Goal: Information Seeking & Learning: Learn about a topic

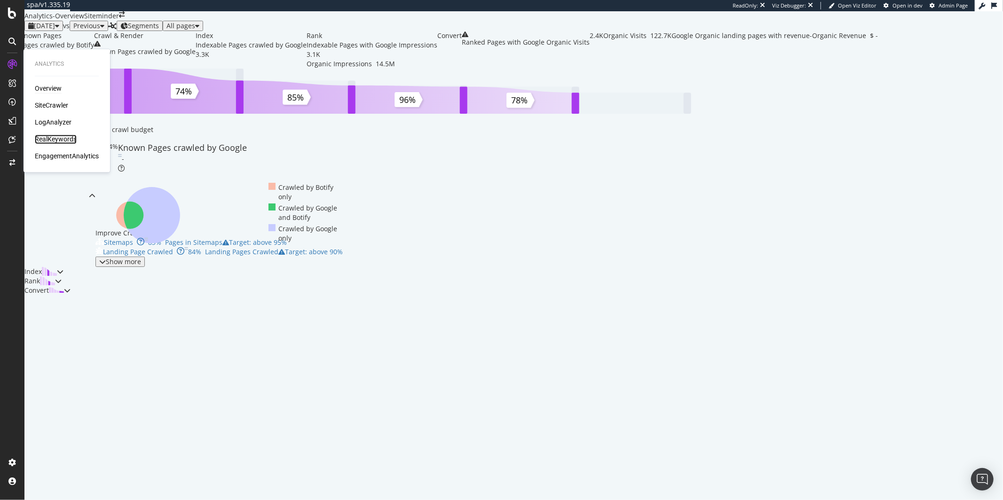
click at [61, 140] on div "RealKeywords" at bounding box center [56, 139] width 42 height 9
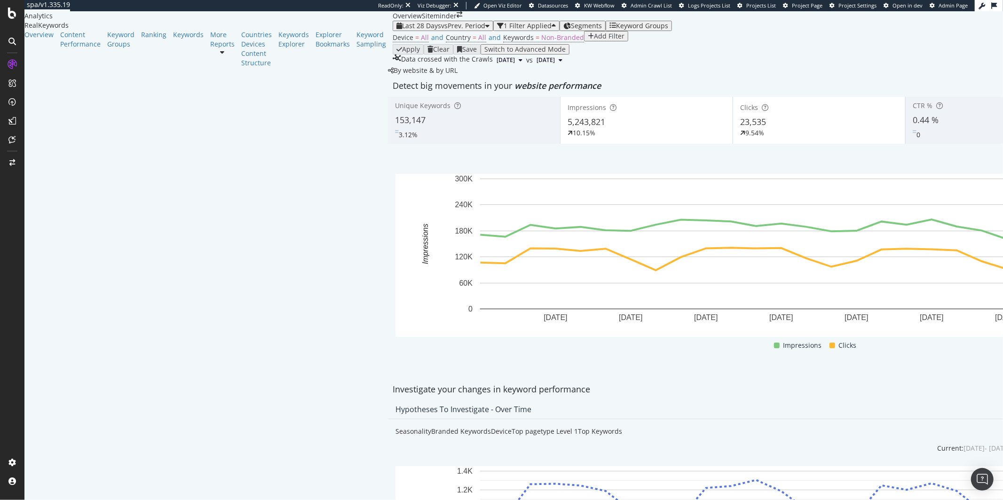
click at [913, 127] on div "0.44 %" at bounding box center [992, 120] width 158 height 12
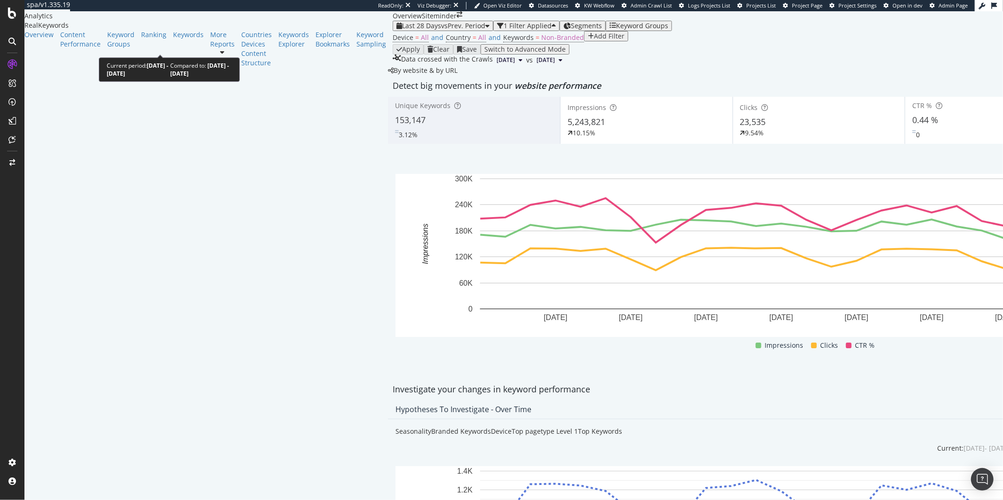
click at [441, 30] on span "vs Prev. Period" at bounding box center [463, 25] width 44 height 9
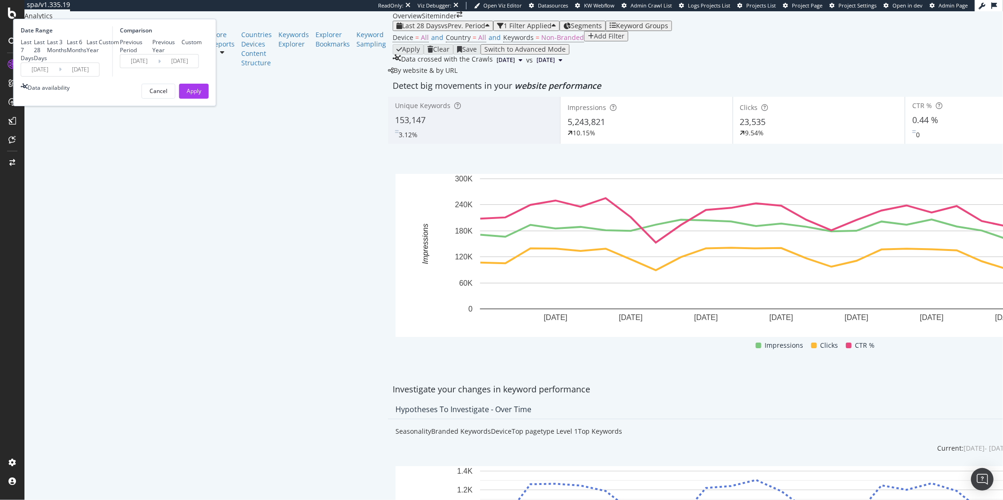
click at [99, 54] on div "Last Year" at bounding box center [93, 46] width 12 height 16
type input "[DATE]"
click at [209, 99] on button "Apply" at bounding box center [194, 91] width 30 height 15
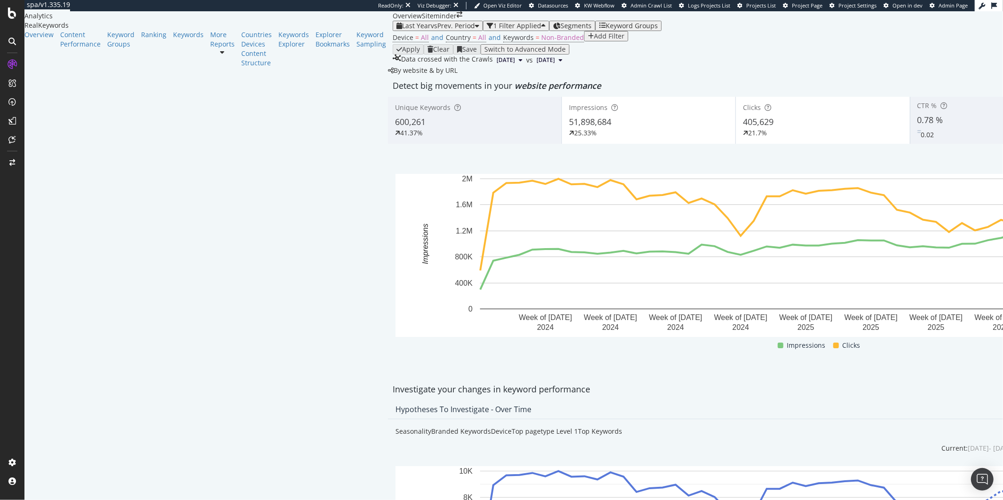
click at [736, 142] on div "Clicks 405,629 21.7%" at bounding box center [823, 120] width 174 height 42
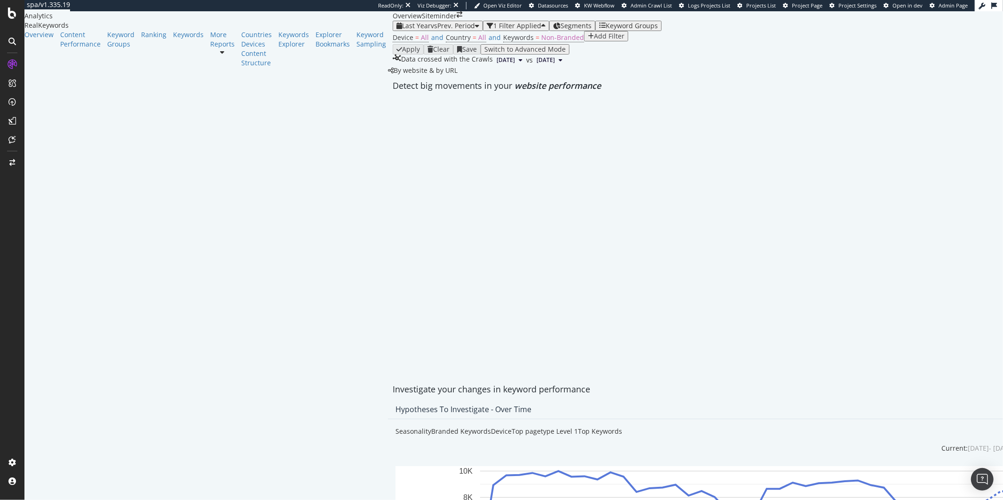
click at [405, 97] on div at bounding box center [823, 97] width 870 height 0
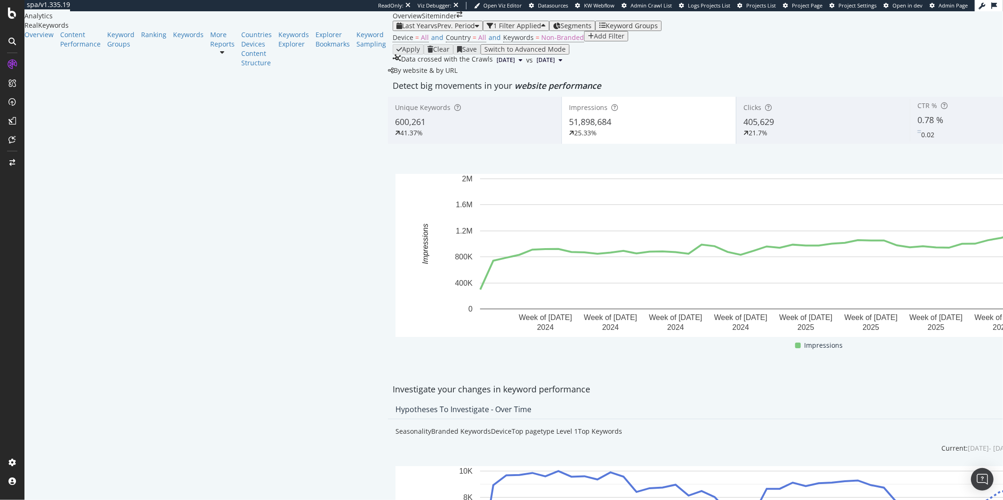
click at [569, 138] on div "25.33%" at bounding box center [648, 132] width 159 height 9
click at [569, 128] on div "51,898,684" at bounding box center [648, 122] width 159 height 12
click at [918, 127] on div "0.78 %" at bounding box center [997, 120] width 159 height 12
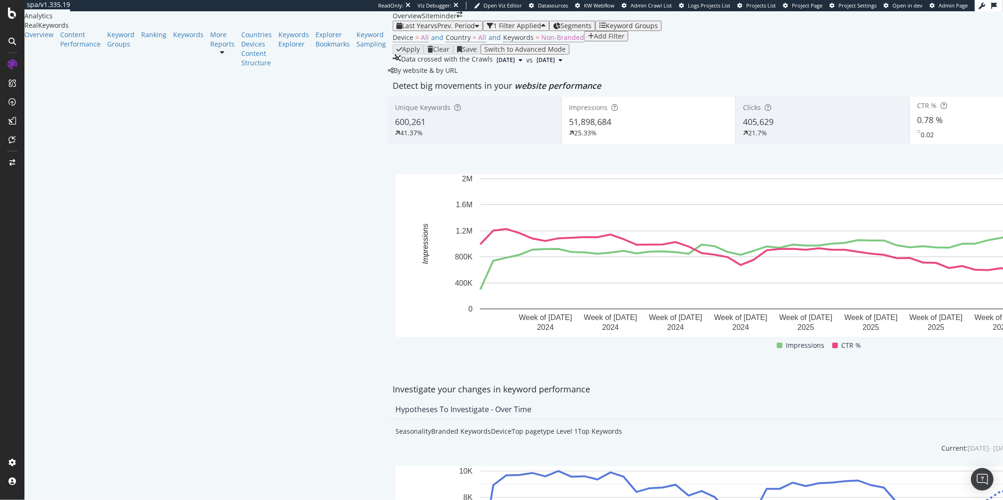
click at [569, 128] on div "51,898,684" at bounding box center [648, 122] width 159 height 12
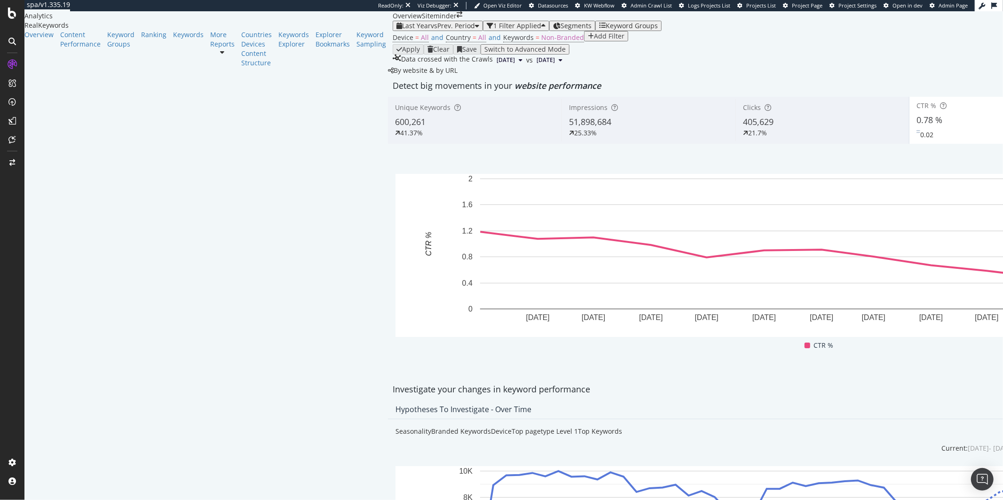
click at [917, 127] on div "0.78 %" at bounding box center [996, 120] width 159 height 12
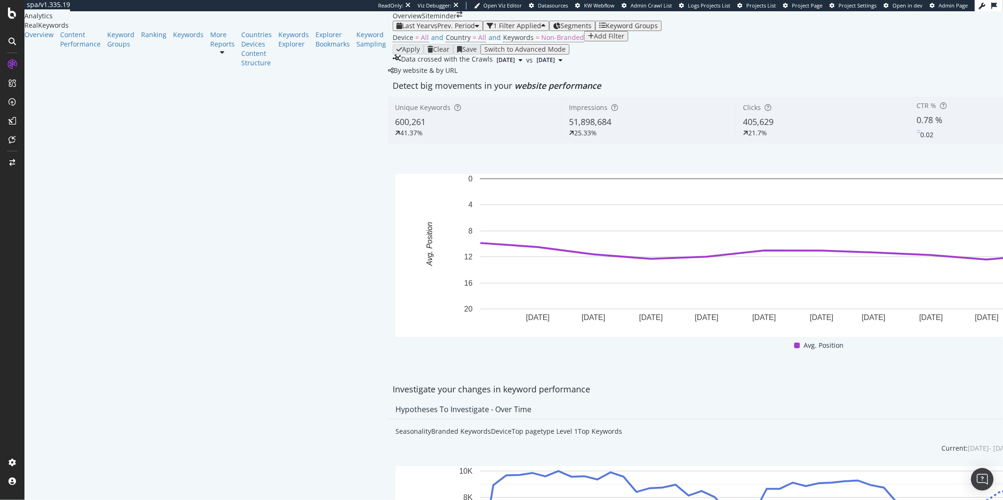
click at [570, 127] on span "51,898,684" at bounding box center [591, 121] width 42 height 11
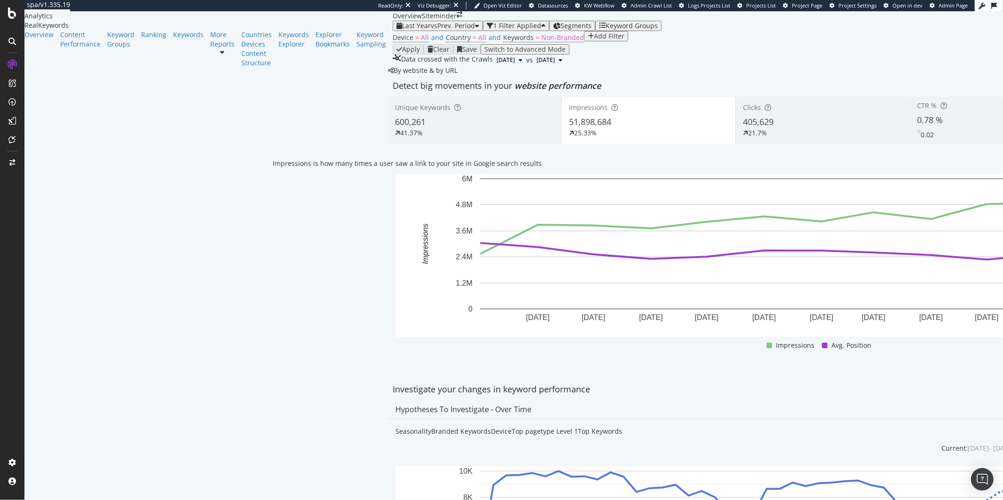
click at [569, 127] on span "51,898,684" at bounding box center [590, 121] width 42 height 11
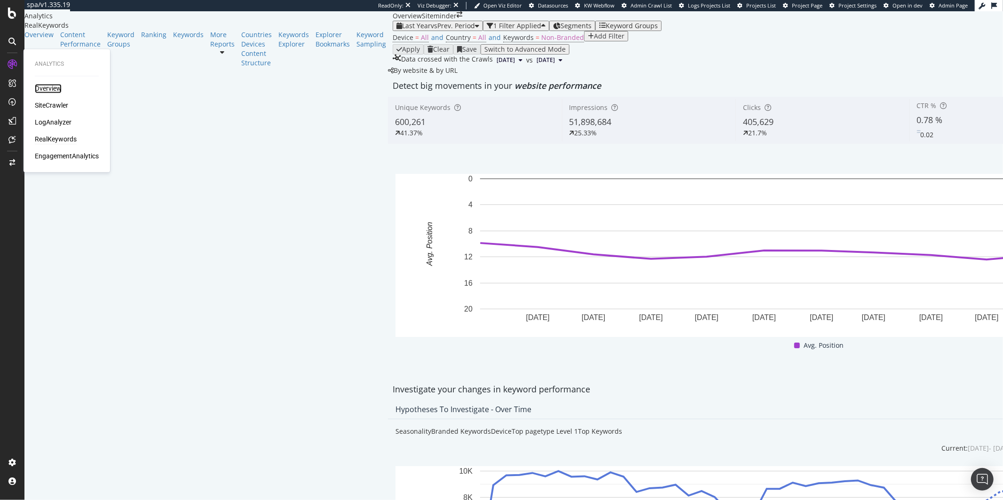
click at [49, 88] on div "Overview" at bounding box center [48, 88] width 27 height 9
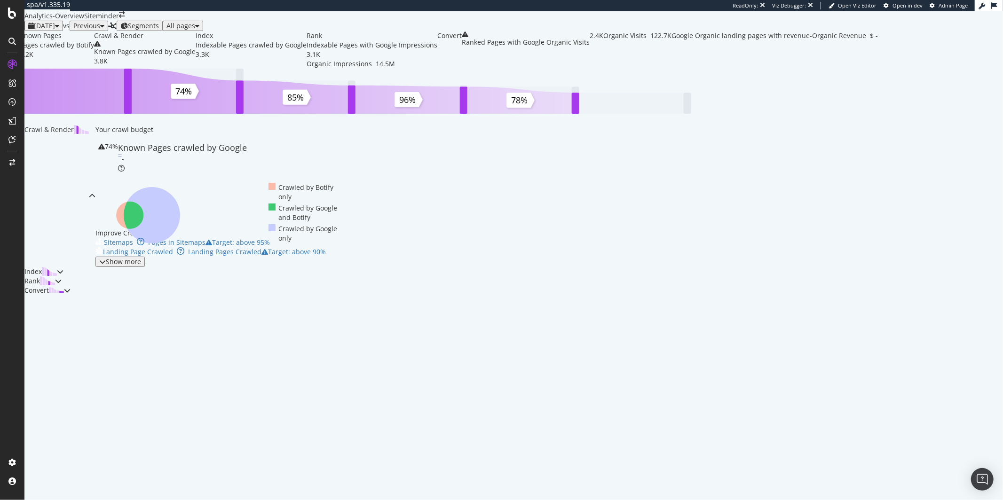
click at [100, 30] on span "Previous" at bounding box center [86, 25] width 27 height 9
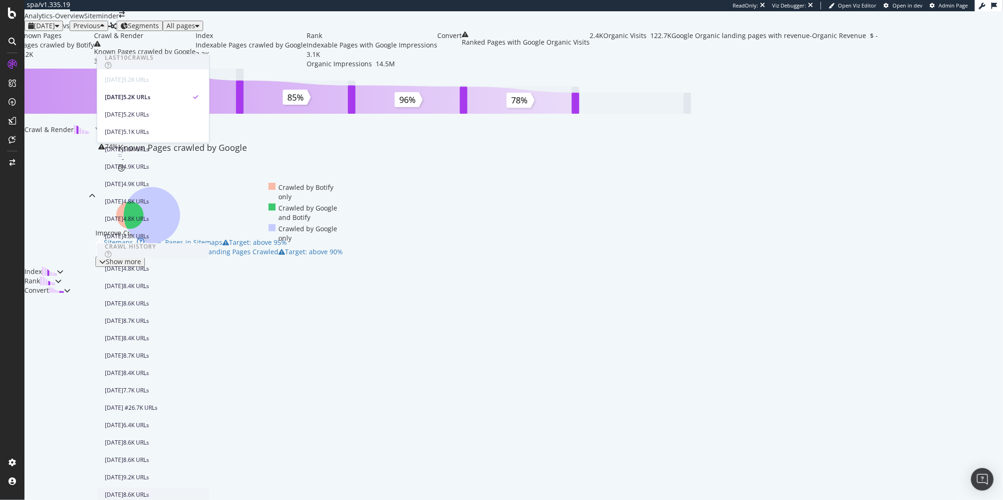
scroll to position [382, 0]
click at [123, 474] on div "[DATE]" at bounding box center [114, 478] width 18 height 8
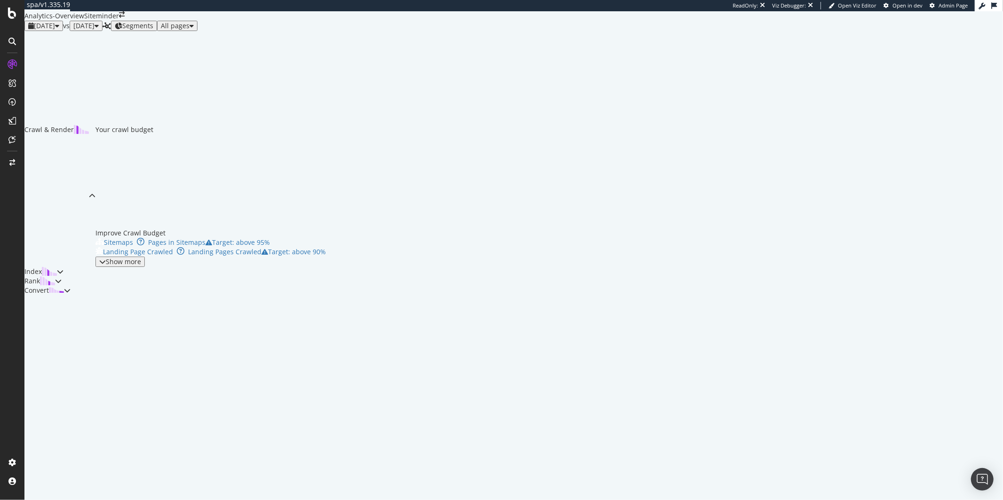
click at [55, 30] on span "[DATE]" at bounding box center [44, 25] width 21 height 9
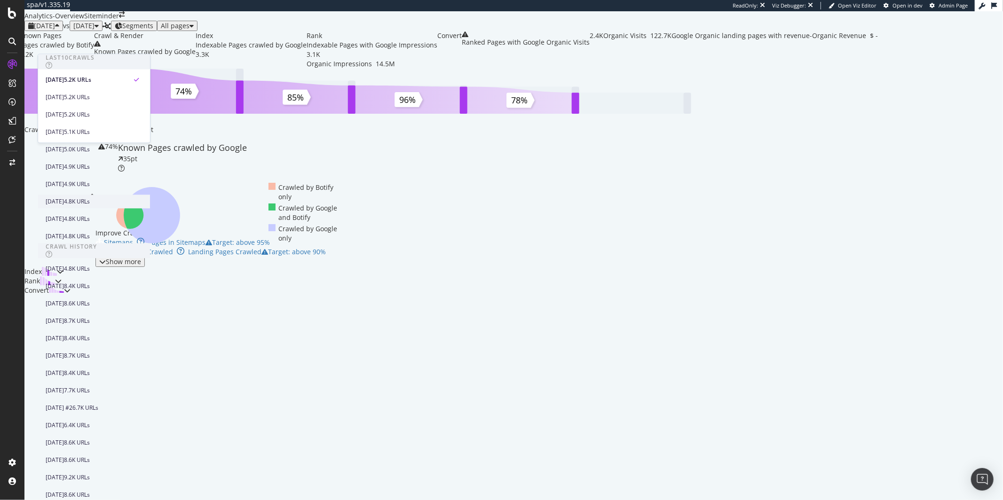
scroll to position [87, 0]
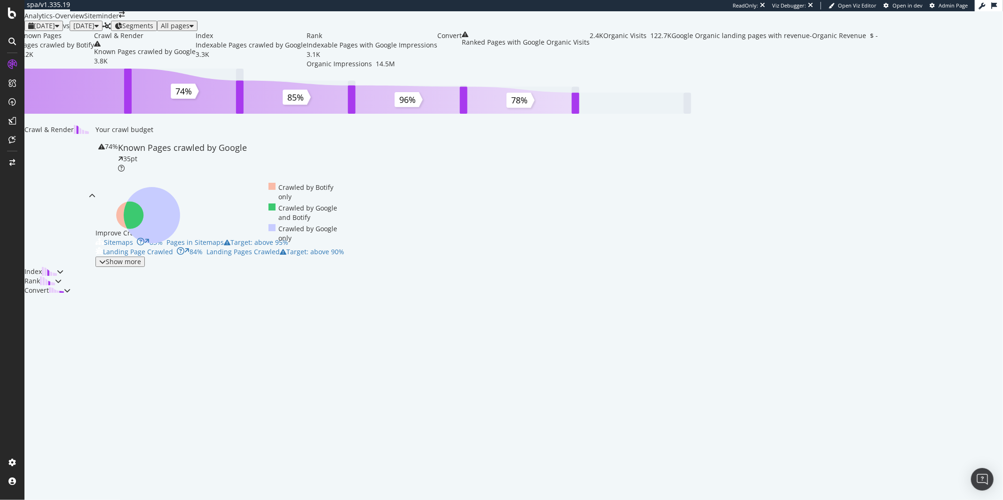
click at [107, 207] on div "Known Pages Pages crawled by Botify 5.2K Crawl & Render Known Pages crawled by …" at bounding box center [448, 163] width 849 height 264
click at [95, 30] on span "[DATE]" at bounding box center [83, 25] width 21 height 9
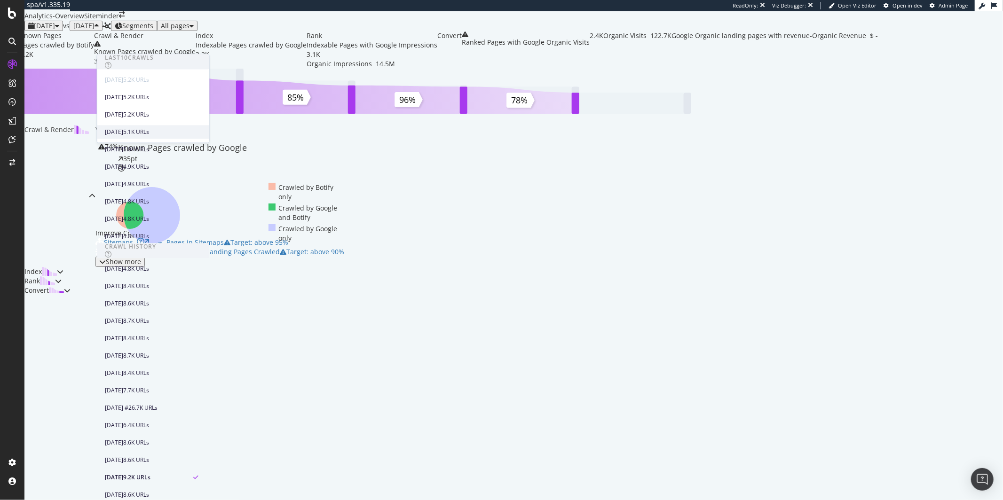
scroll to position [78, 0]
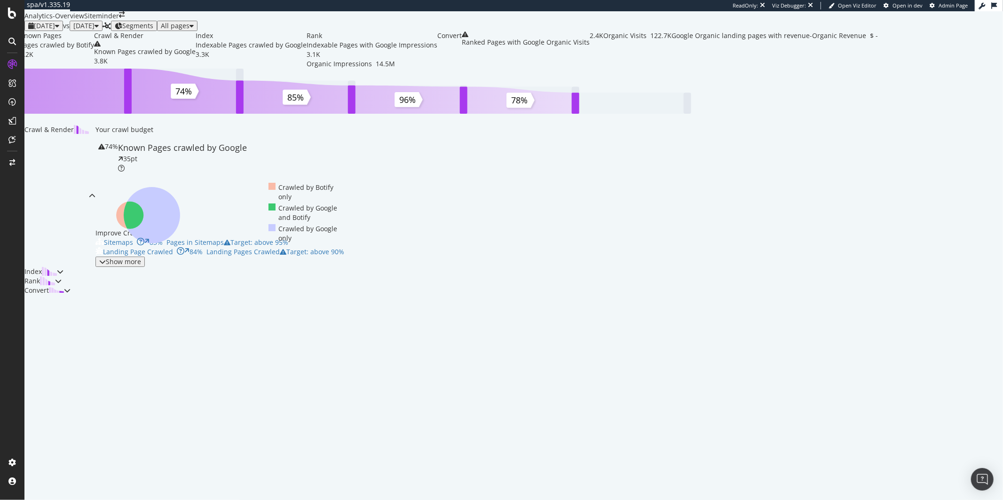
drag, startPoint x: 100, startPoint y: 191, endPoint x: 277, endPoint y: 183, distance: 178.0
click at [100, 191] on div "Known Pages Pages crawled by Botify 5.2K Crawl & Render Known Pages crawled by …" at bounding box center [448, 163] width 849 height 264
click at [59, 30] on div "[DATE]" at bounding box center [43, 26] width 31 height 8
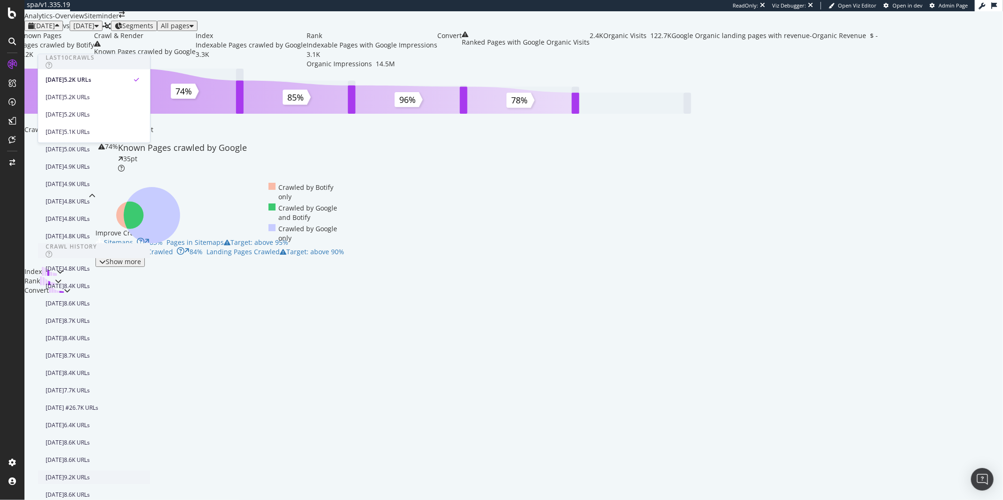
scroll to position [387, 0]
click at [90, 474] on div "9.2K URLs" at bounding box center [77, 478] width 26 height 8
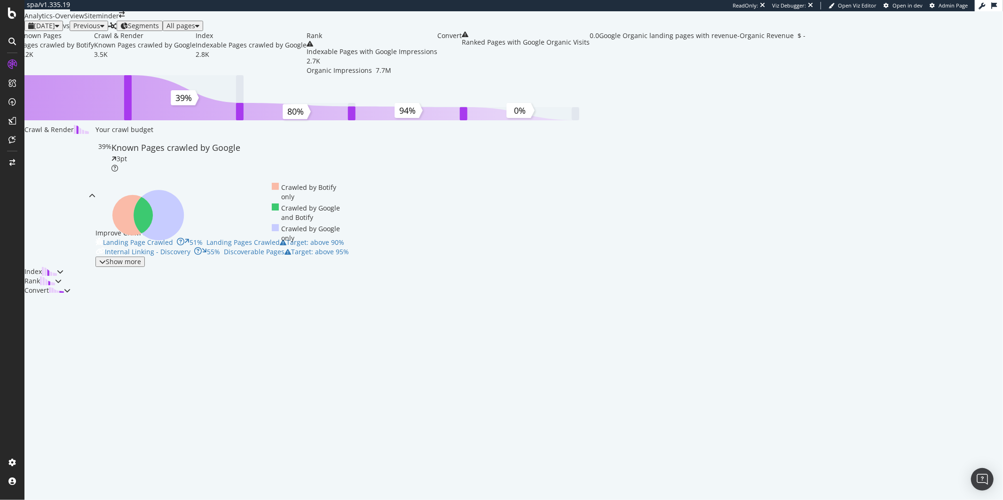
click at [55, 30] on span "[DATE]" at bounding box center [44, 25] width 21 height 9
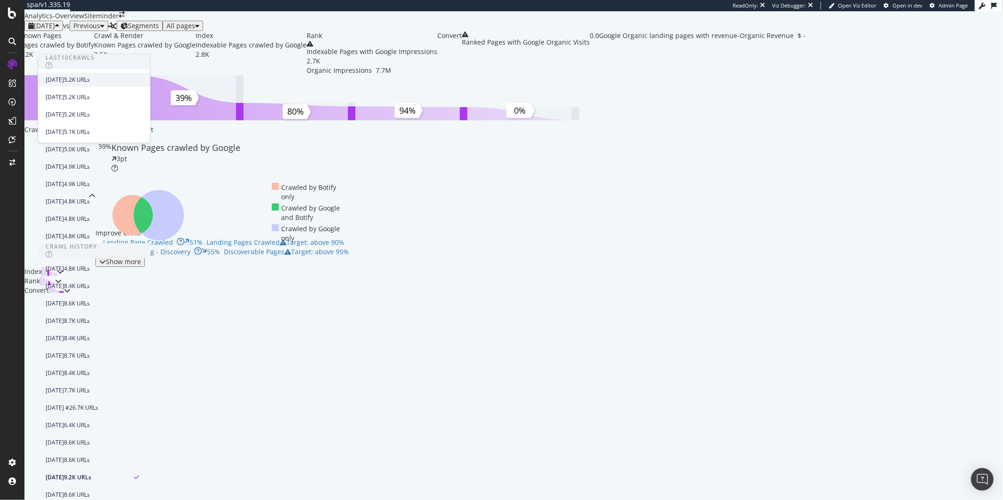
click at [85, 86] on div "[DATE] 5.2K URLs" at bounding box center [94, 80] width 112 height 14
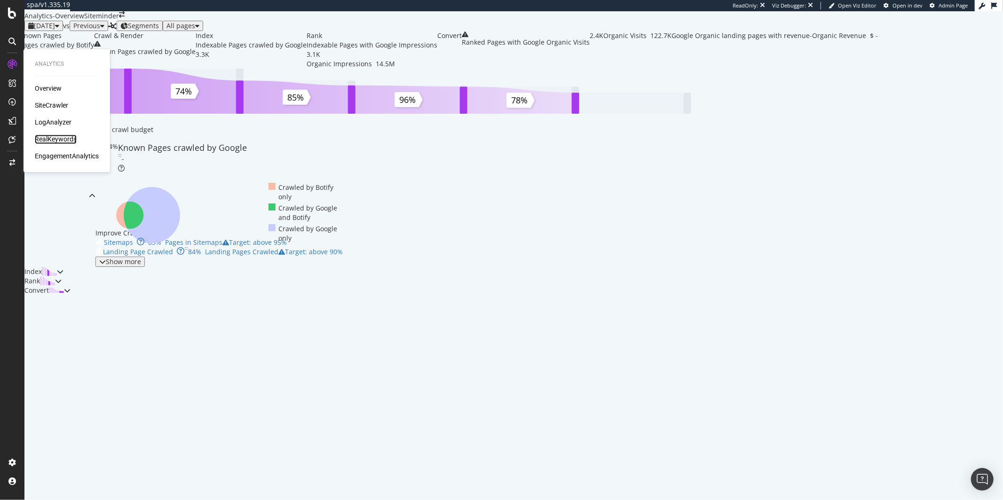
click at [65, 140] on div "RealKeywords" at bounding box center [56, 139] width 42 height 9
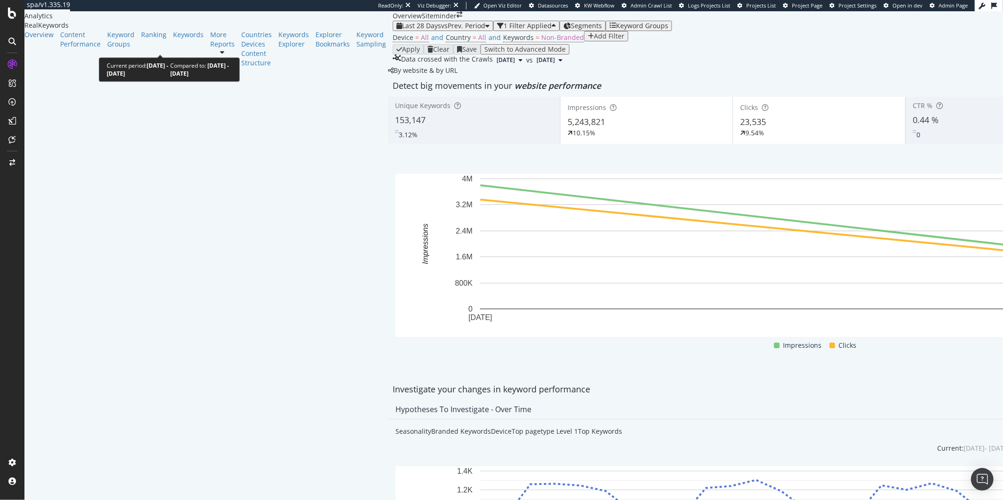
click at [441, 30] on span "vs Prev. Period" at bounding box center [463, 25] width 44 height 9
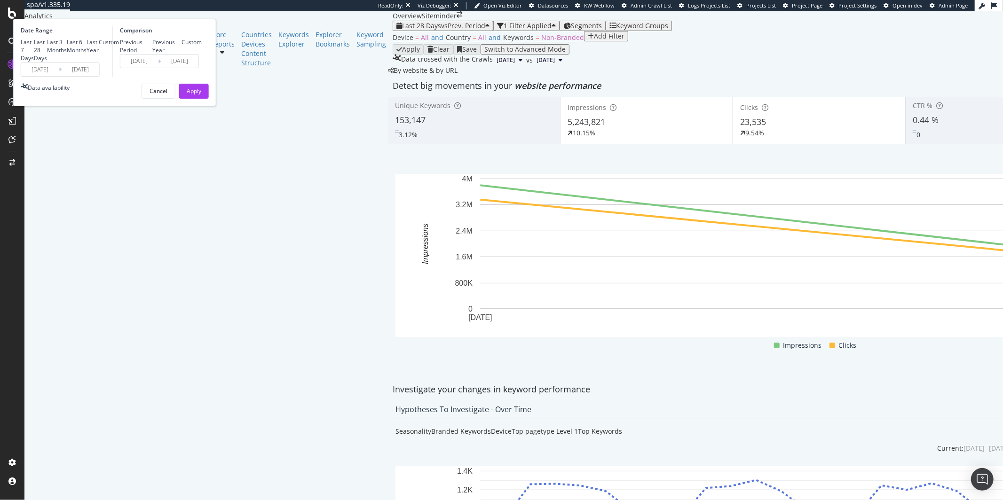
click at [99, 54] on div "Last Year" at bounding box center [93, 46] width 12 height 16
type input "[DATE]"
click at [201, 95] on div "Apply" at bounding box center [194, 91] width 15 height 8
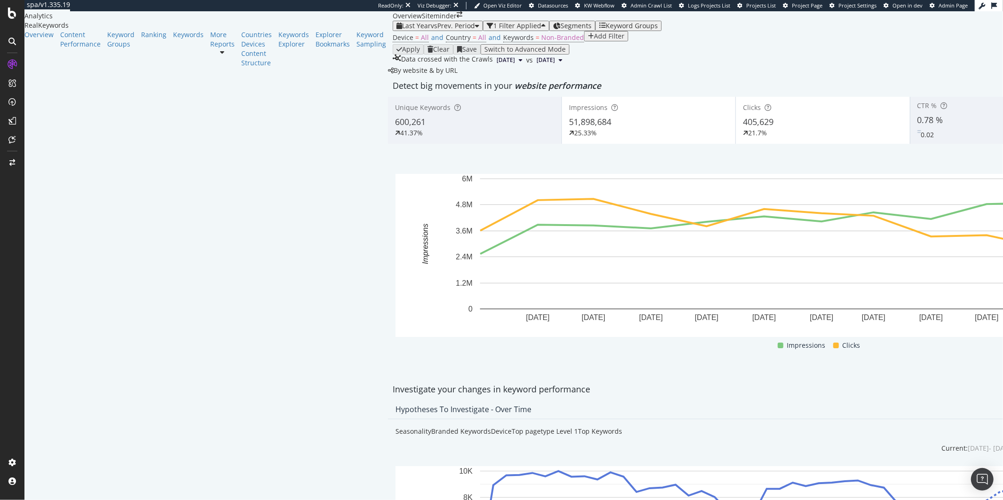
click at [569, 128] on div "51,898,684" at bounding box center [648, 122] width 159 height 12
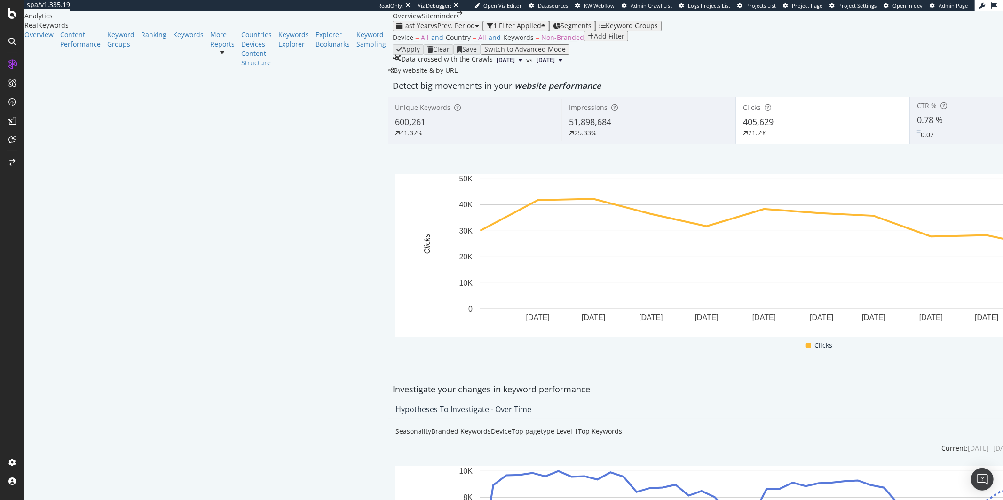
click at [743, 138] on div "21.7%" at bounding box center [822, 132] width 159 height 9
click at [736, 142] on div "Clicks 405,629 21.7%" at bounding box center [823, 120] width 174 height 42
click at [743, 112] on span "Clicks" at bounding box center [752, 107] width 18 height 9
click at [388, 142] on div "Unique Keywords 600,261 41.37%" at bounding box center [475, 120] width 174 height 42
